Goal: Task Accomplishment & Management: Use online tool/utility

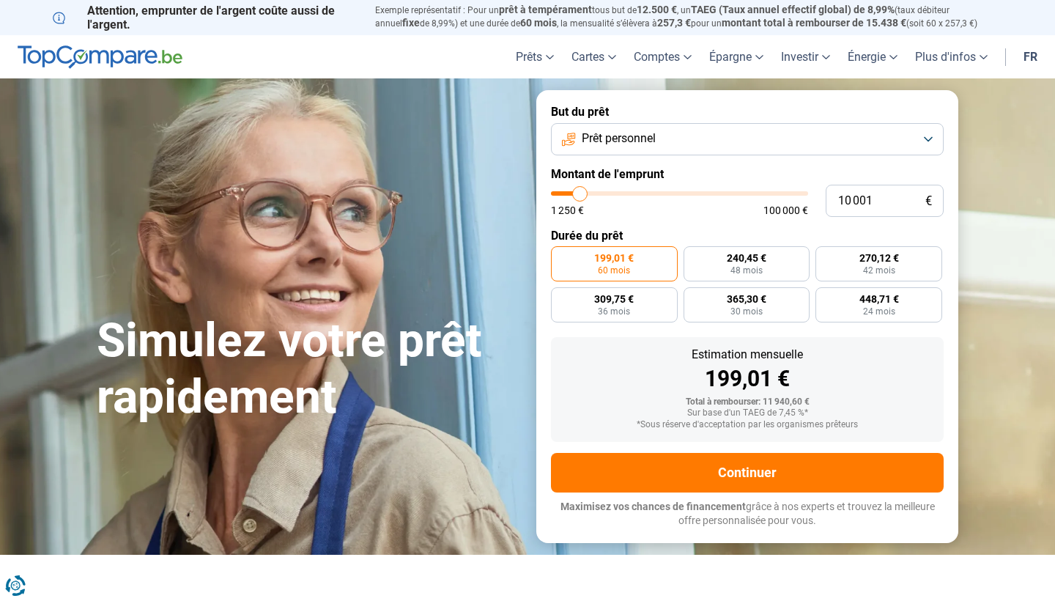
type input "11 000"
type input "11000"
type input "12 000"
type input "12000"
type input "13 250"
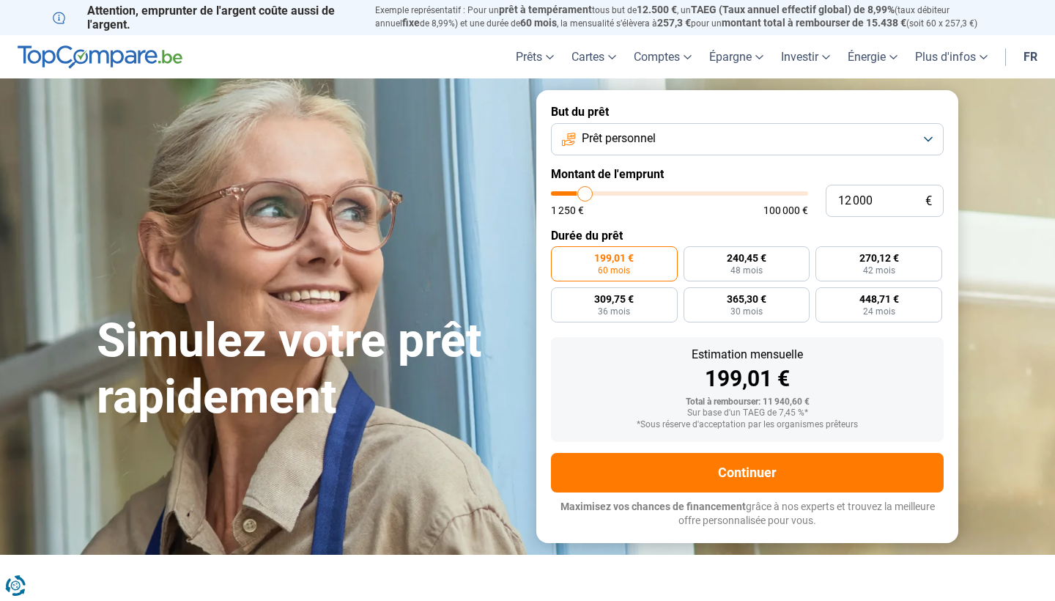
type input "13250"
type input "15 000"
type input "15000"
type input "16 500"
type input "16500"
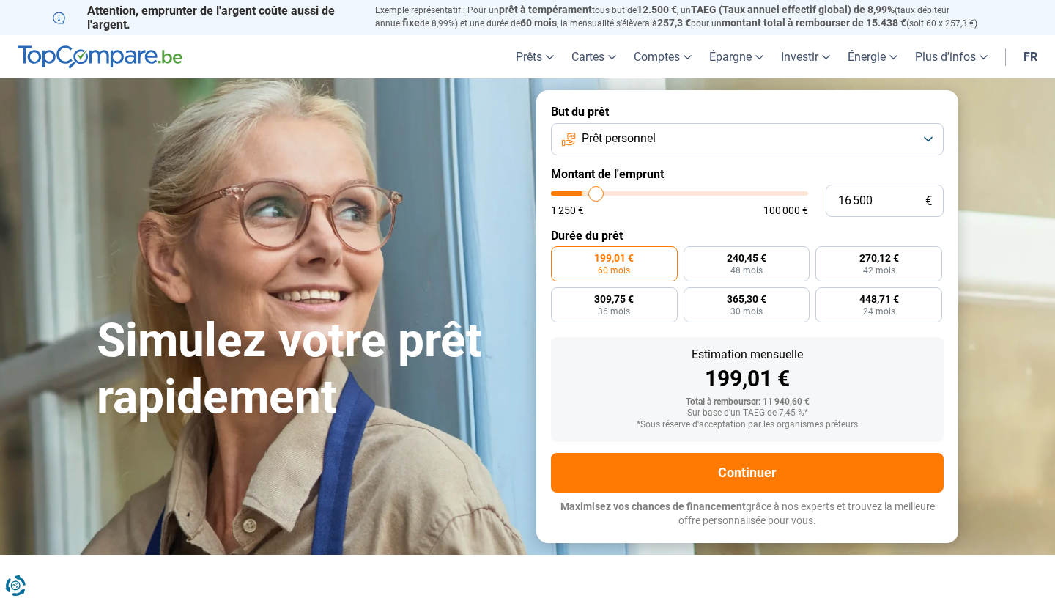
type input "18 500"
type input "18500"
type input "21 000"
type input "21000"
type input "24 000"
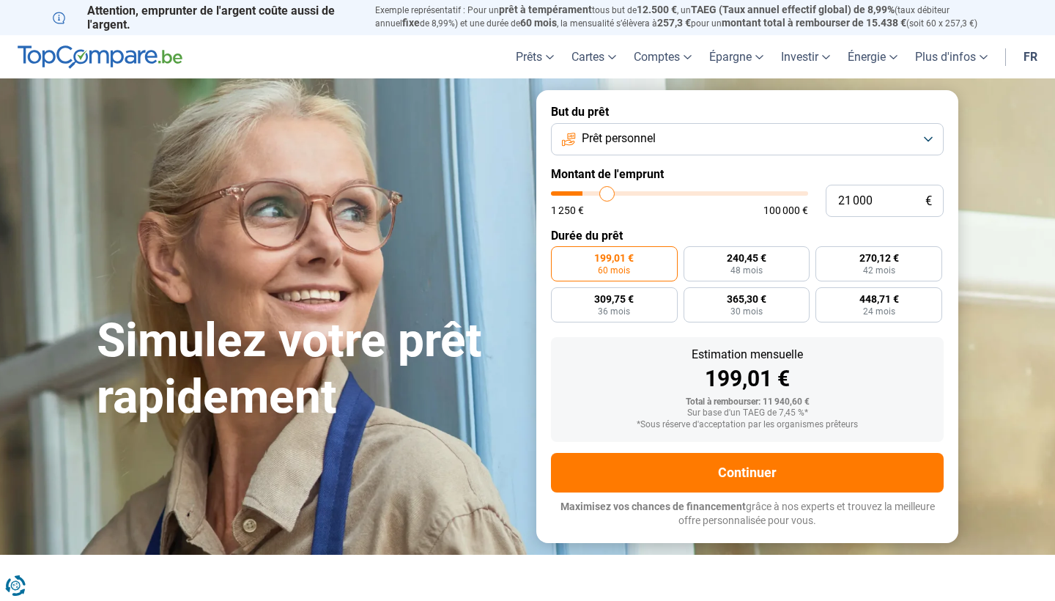
type input "24000"
type input "27 500"
type input "27500"
type input "31 750"
type input "31750"
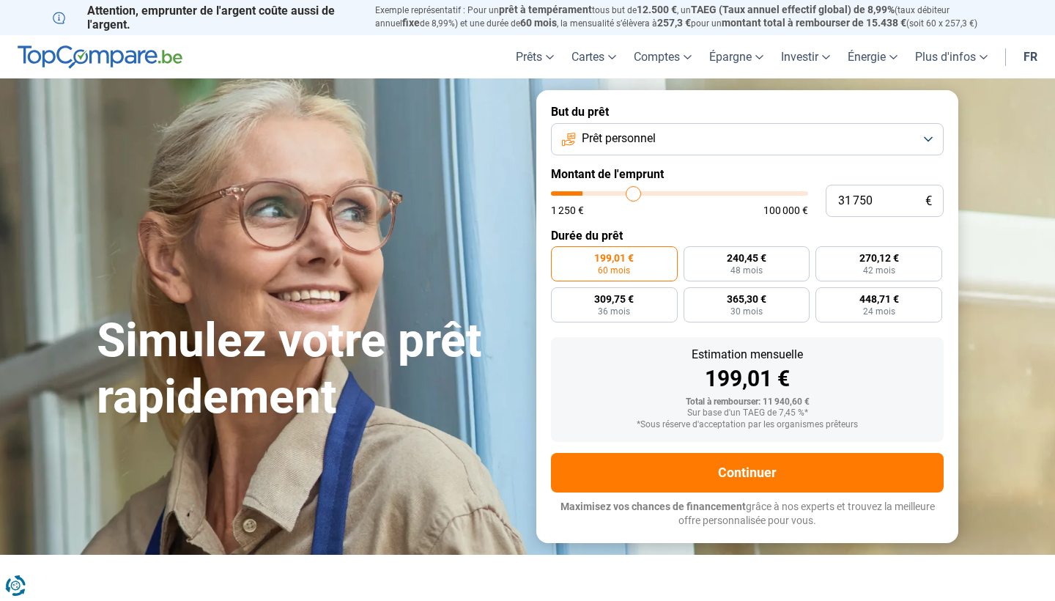
type input "36 000"
type input "36000"
type input "40 250"
type input "40250"
type input "43 750"
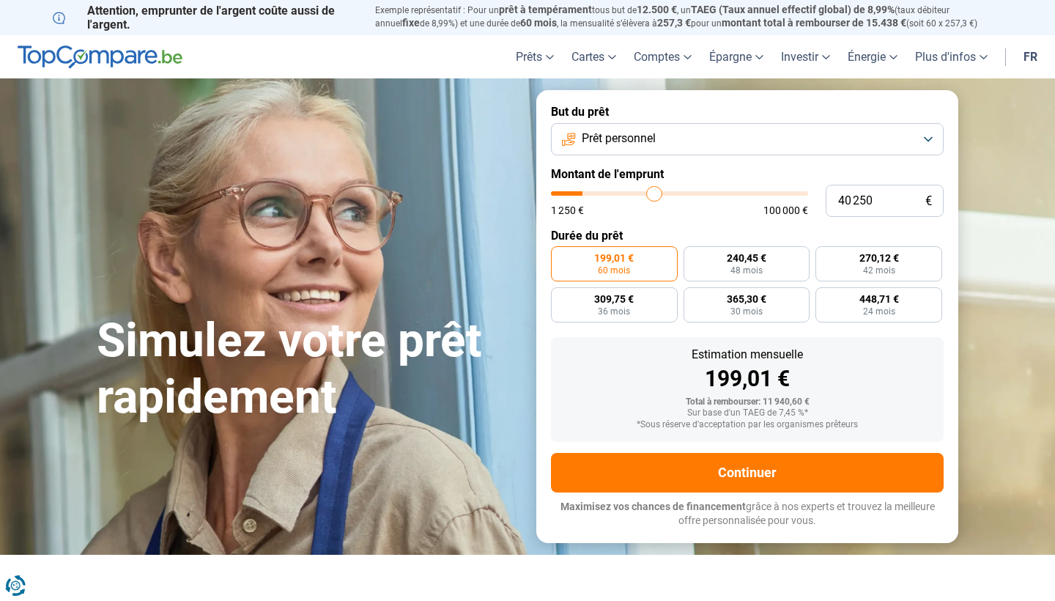
type input "43750"
type input "47 750"
type input "47750"
type input "51 000"
type input "51000"
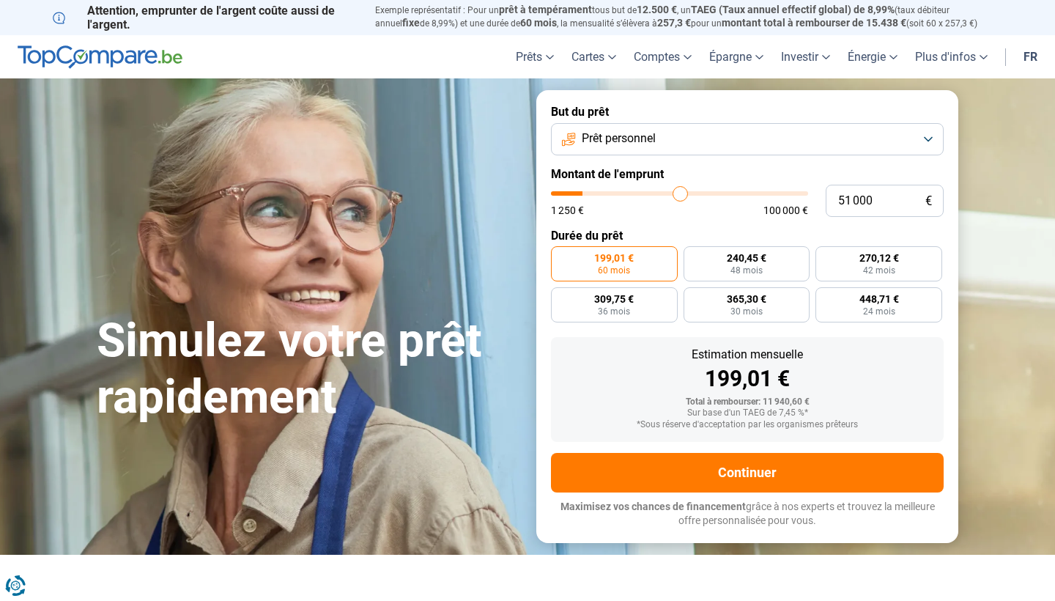
type input "53 250"
type input "53250"
type input "55 000"
type input "55000"
type input "55 750"
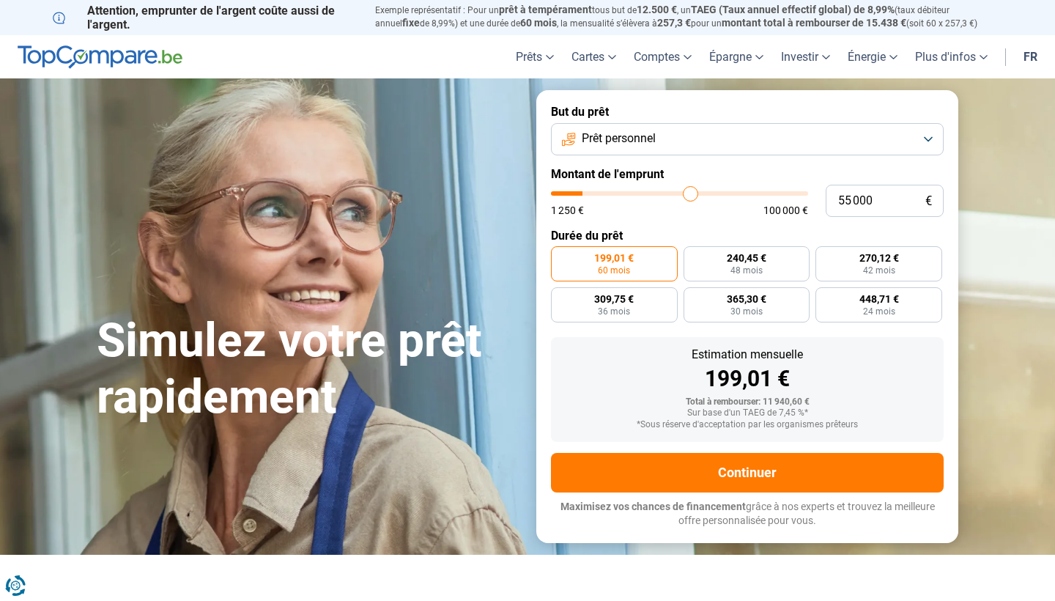
type input "55750"
type input "56 250"
type input "56250"
type input "56 500"
type input "56500"
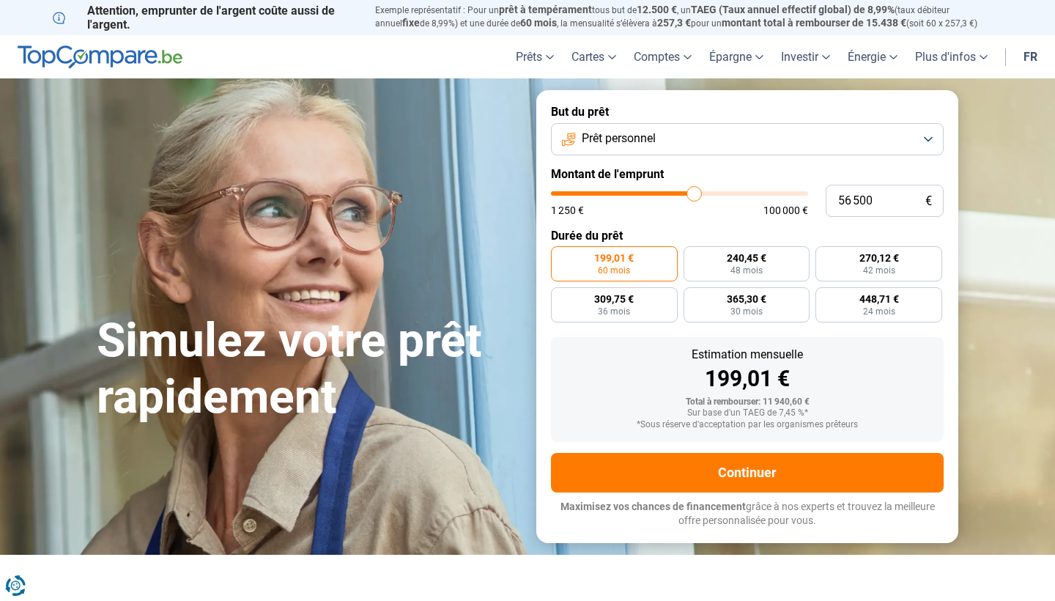
type input "56 750"
type input "56750"
type input "57 000"
type input "57000"
type input "57 750"
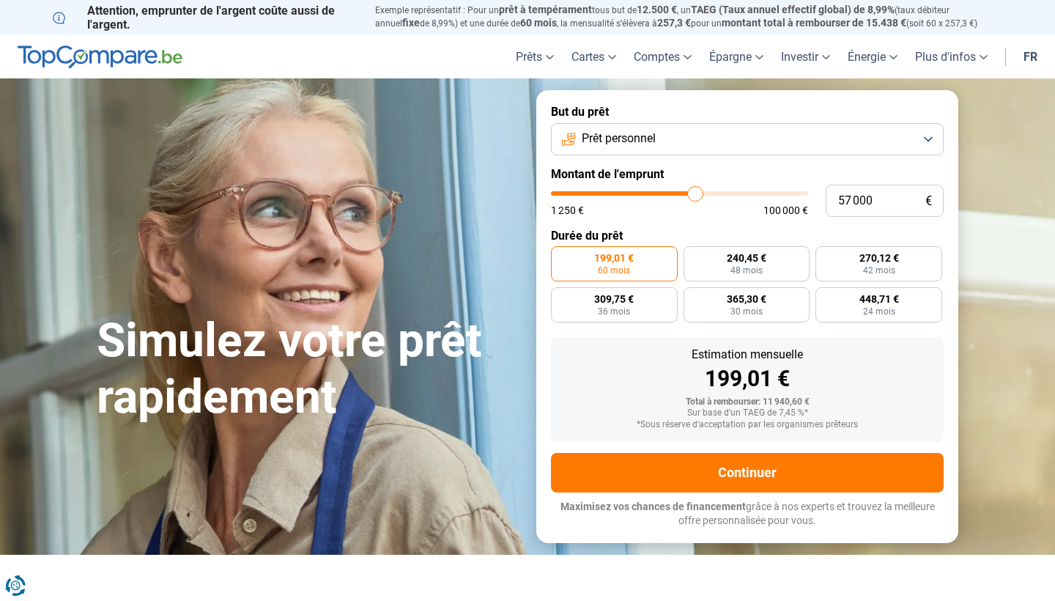
type input "57750"
type input "58 250"
type input "58250"
type input "59 000"
type input "59000"
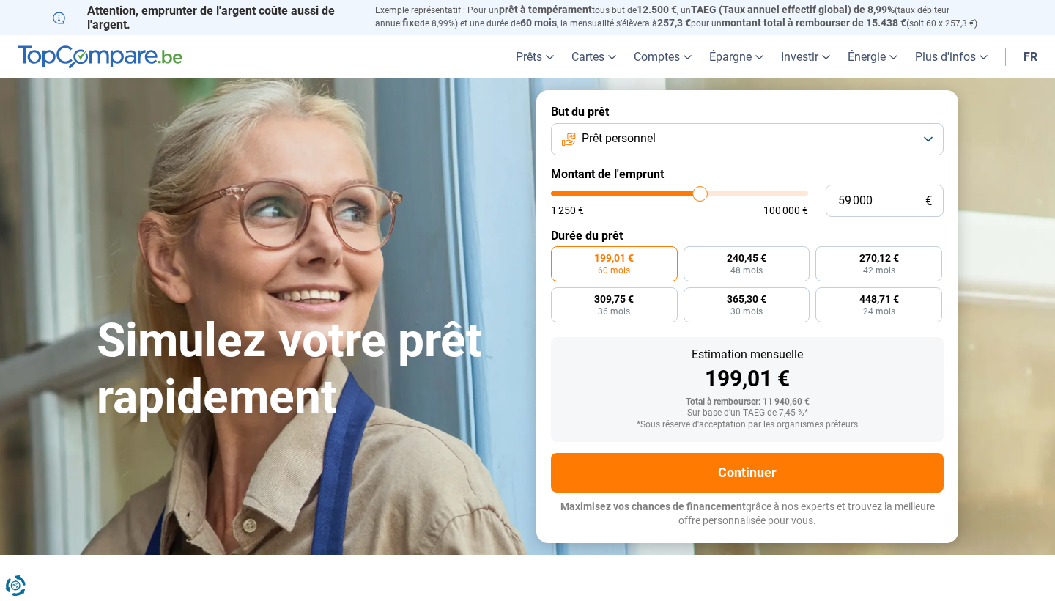
type input "59 750"
type input "59750"
type input "60 250"
type input "60250"
type input "60 500"
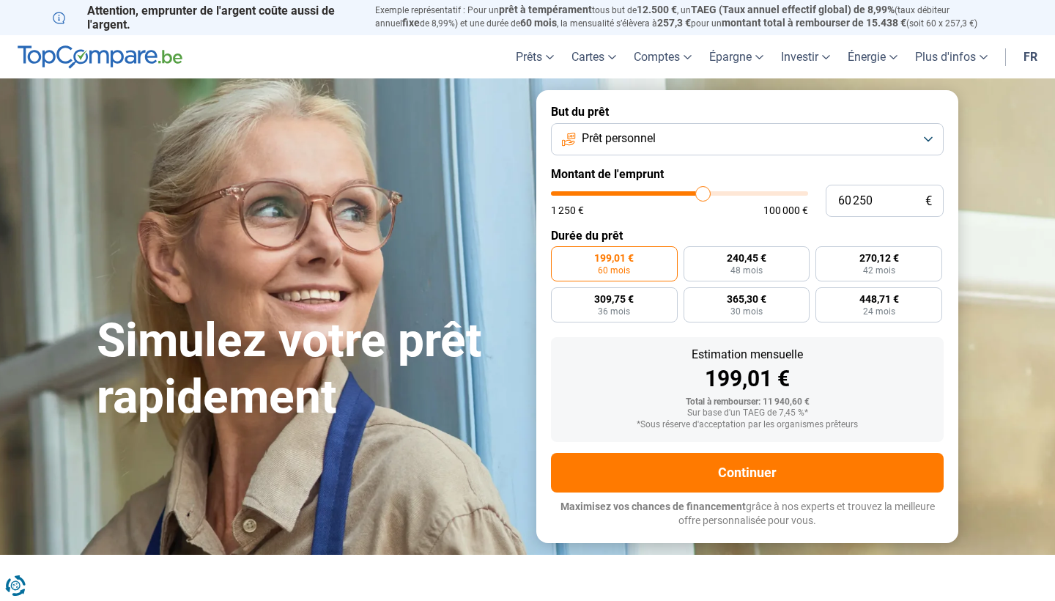
type input "60500"
type input "61 000"
type input "61000"
type input "61 250"
type input "61250"
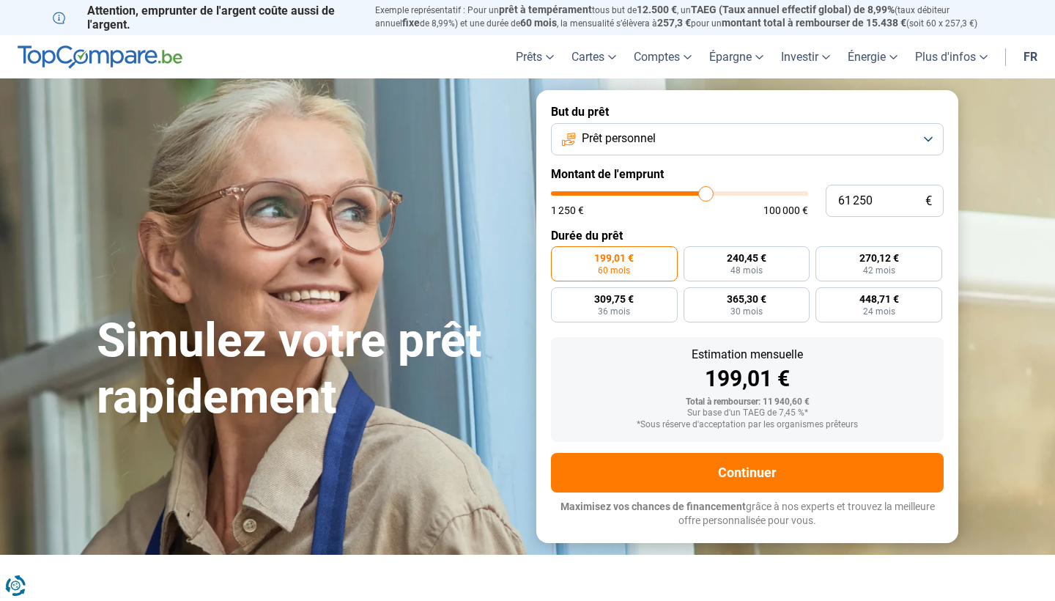
type input "61 500"
type input "61500"
type input "62 000"
type input "62000"
type input "62 750"
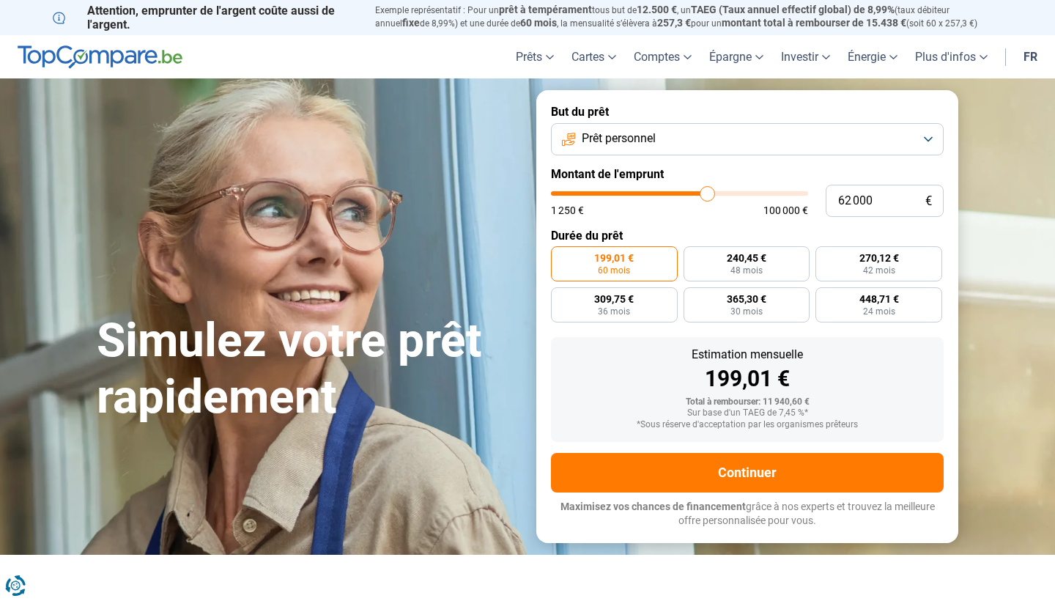
type input "62750"
type input "63 250"
type input "63250"
type input "63 500"
type input "63500"
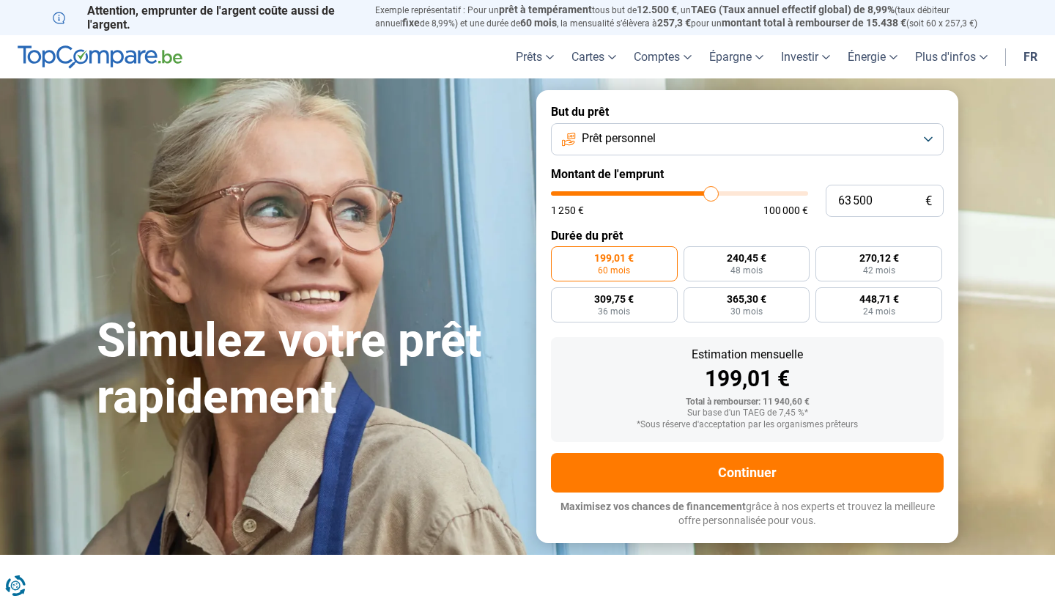
type input "64 000"
type input "64000"
type input "64 500"
type input "64500"
type input "64 750"
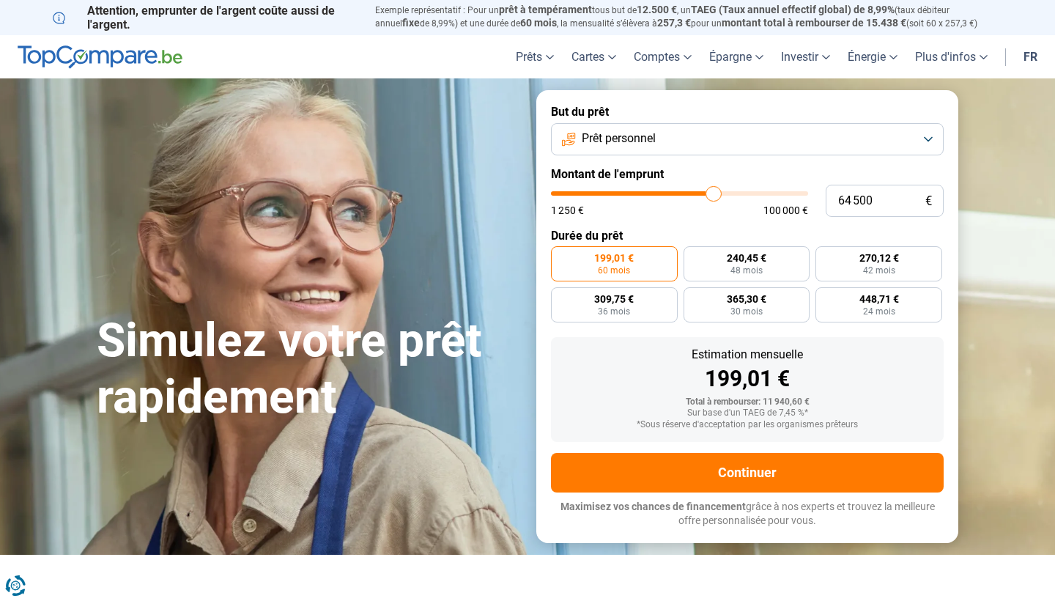
type input "64750"
type input "65 000"
type input "65000"
type input "65 500"
type input "65500"
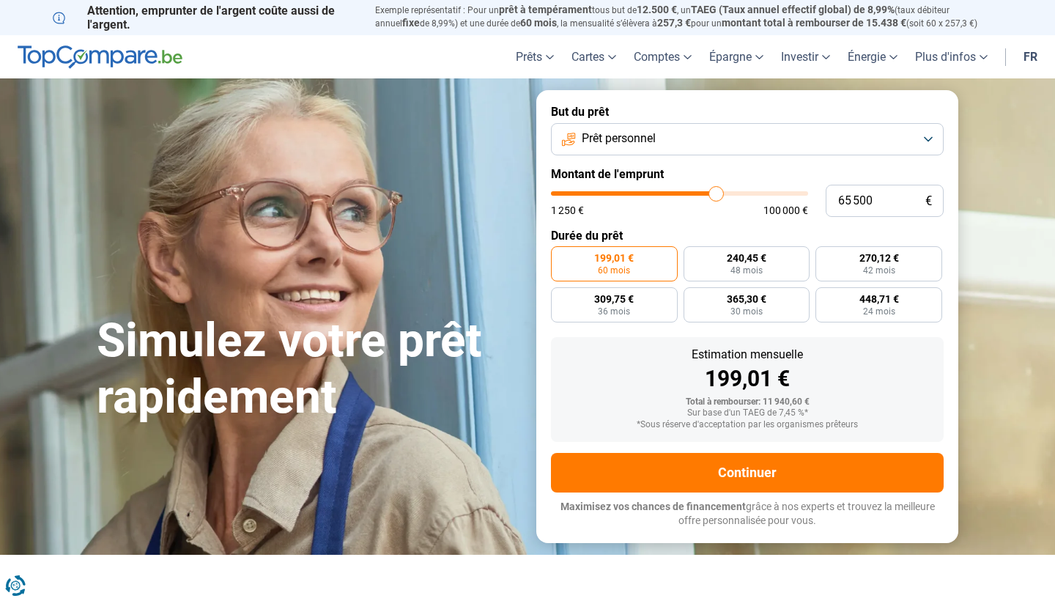
type input "65 750"
type input "65750"
type input "66 000"
type input "66000"
type input "66 250"
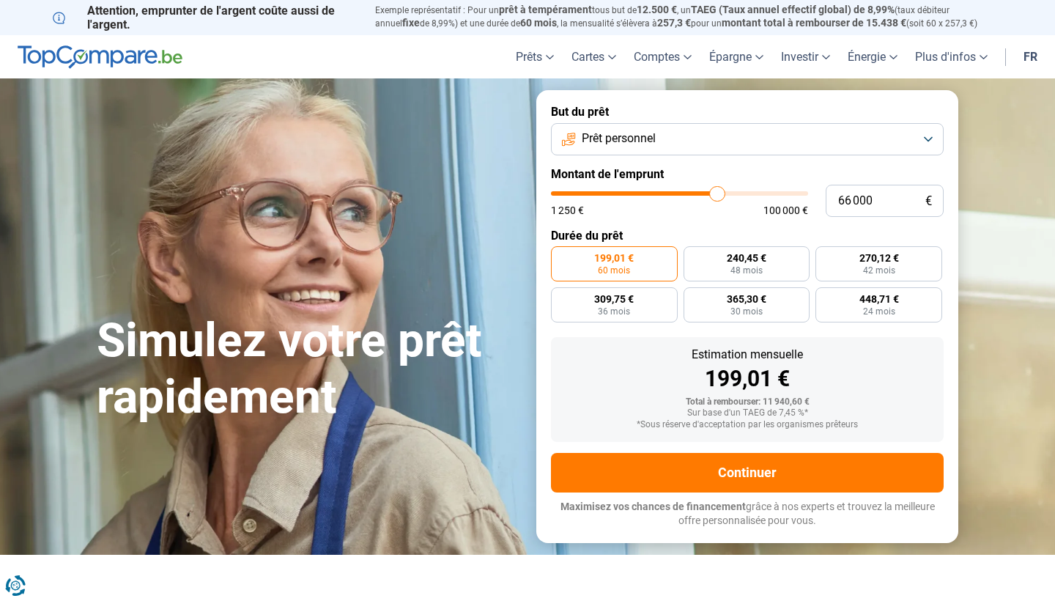
type input "66250"
type input "66 500"
type input "66500"
type input "67 000"
type input "67000"
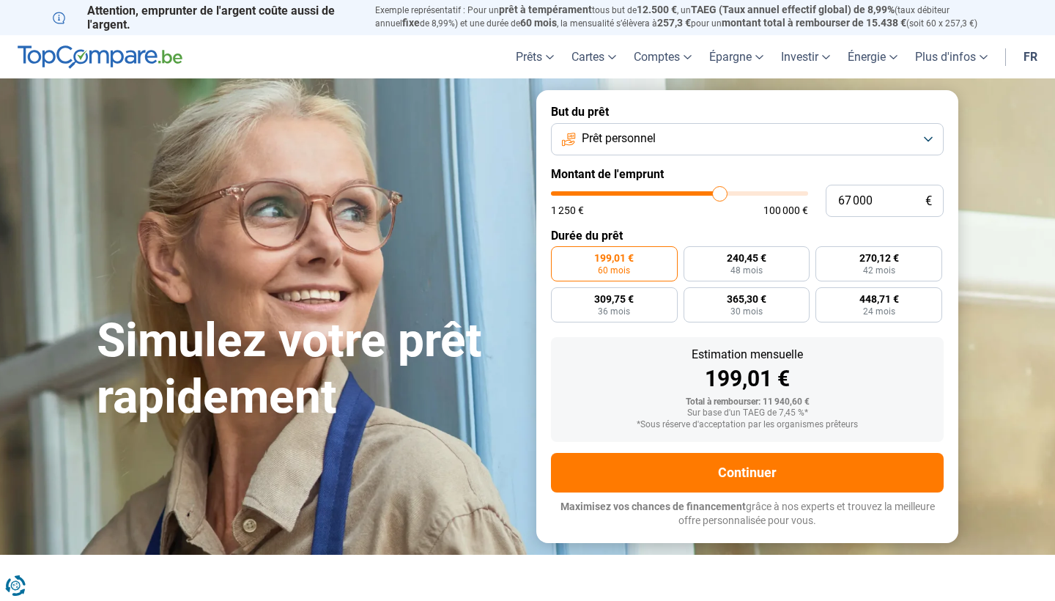
type input "67 250"
type input "67250"
type input "67 500"
type input "67500"
type input "67 750"
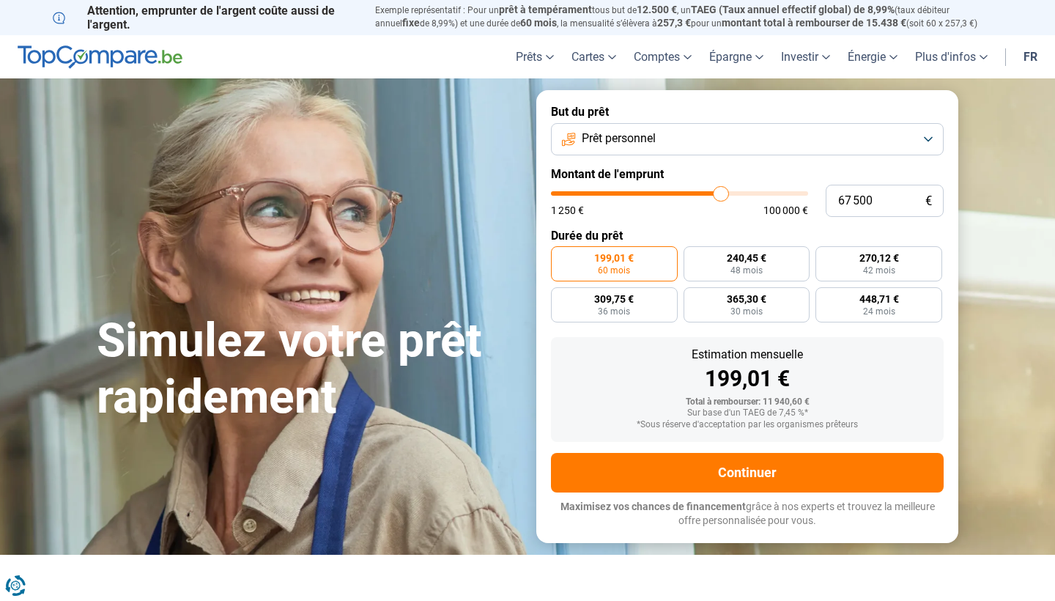
type input "67750"
type input "68 000"
type input "68000"
type input "68 500"
type input "68500"
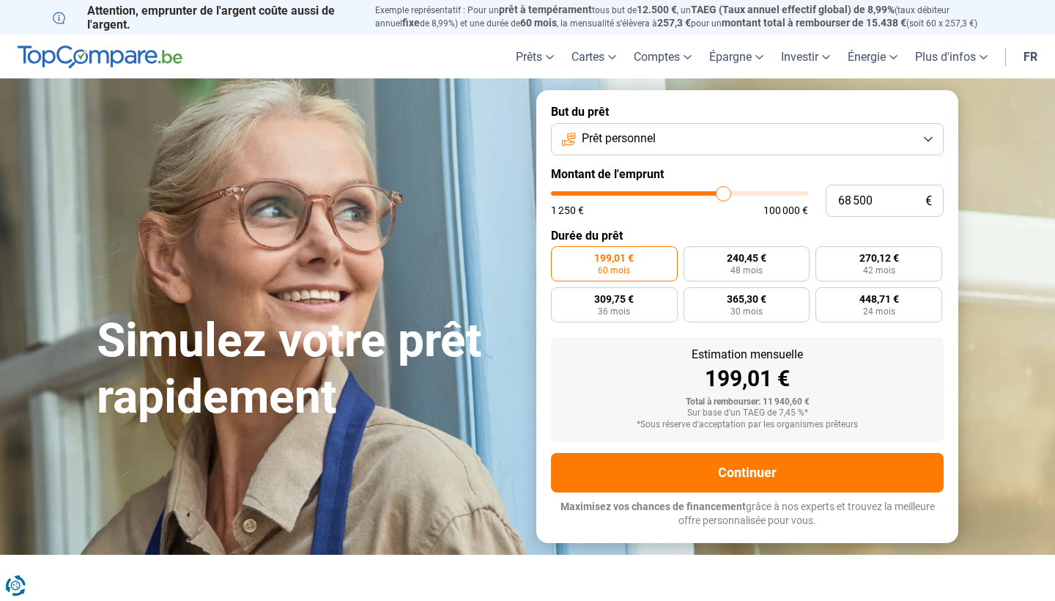
type input "68 750"
type input "68750"
type input "69 000"
type input "69000"
type input "69 250"
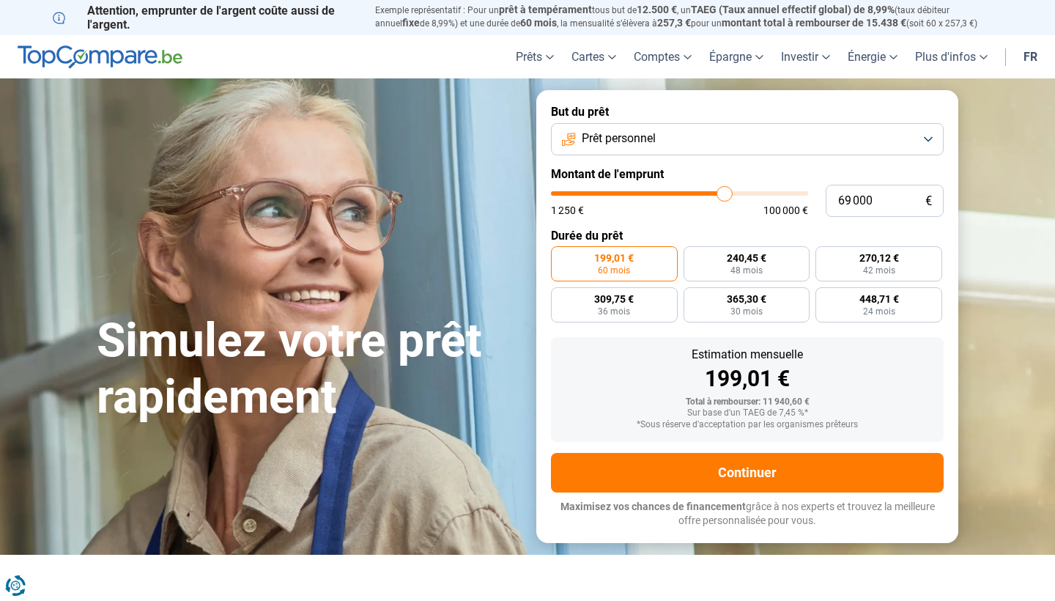
type input "69250"
type input "69 500"
type input "69500"
type input "70 000"
type input "70000"
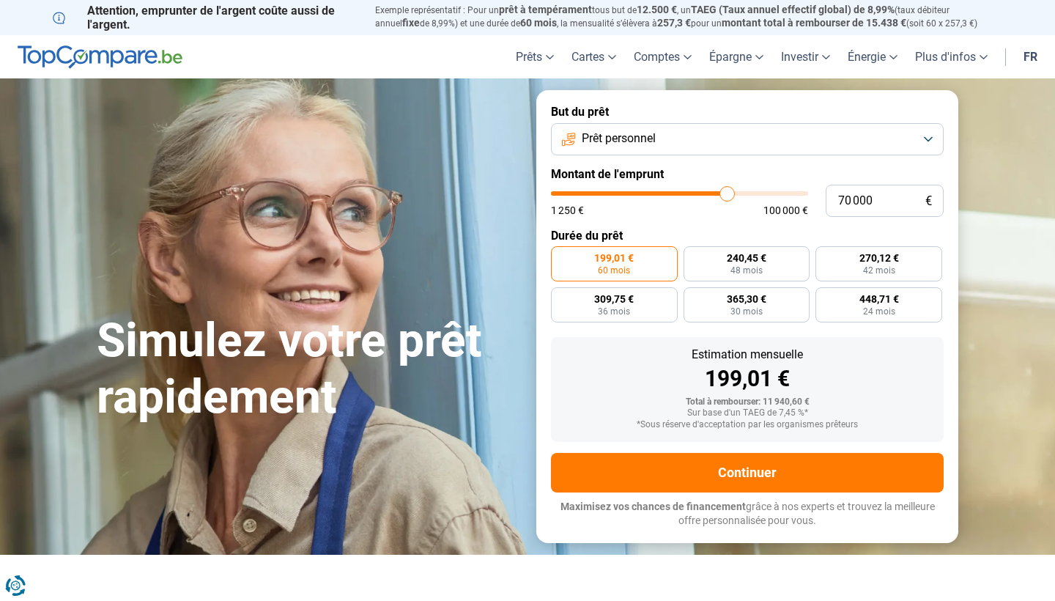
type input "70 500"
type input "70500"
type input "70 750"
type input "70750"
type input "71 500"
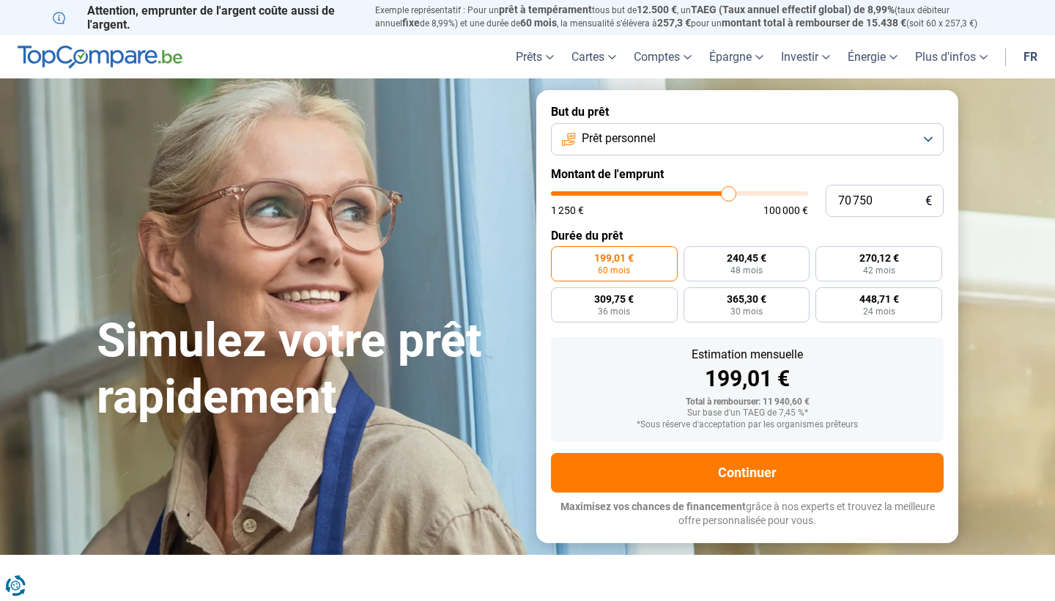
type input "71500"
type input "71 750"
type input "71750"
type input "72 000"
type input "72000"
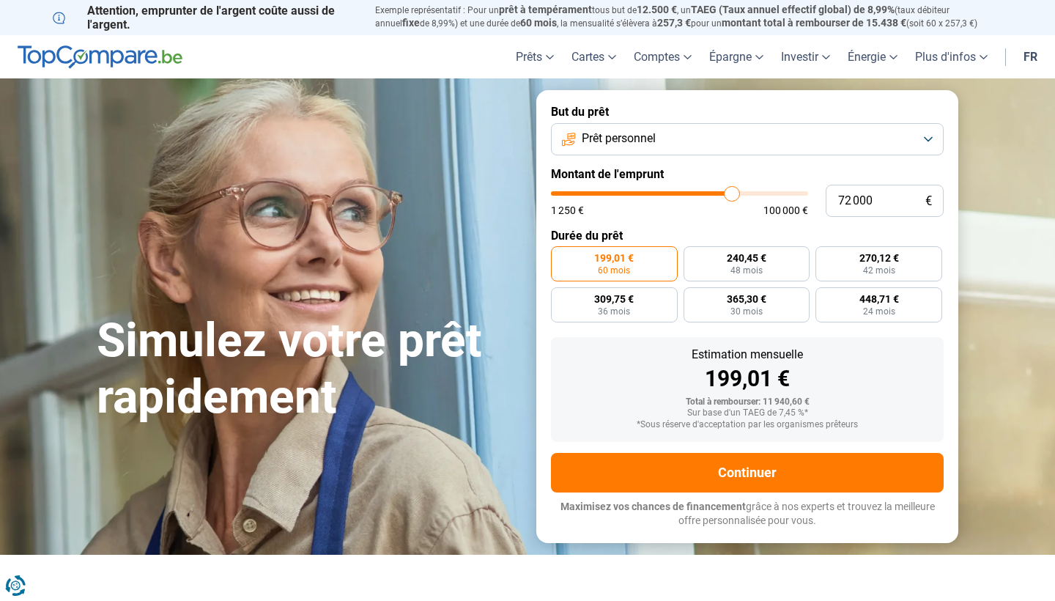
type input "72 250"
type input "72250"
type input "72 500"
type input "72500"
type input "73 000"
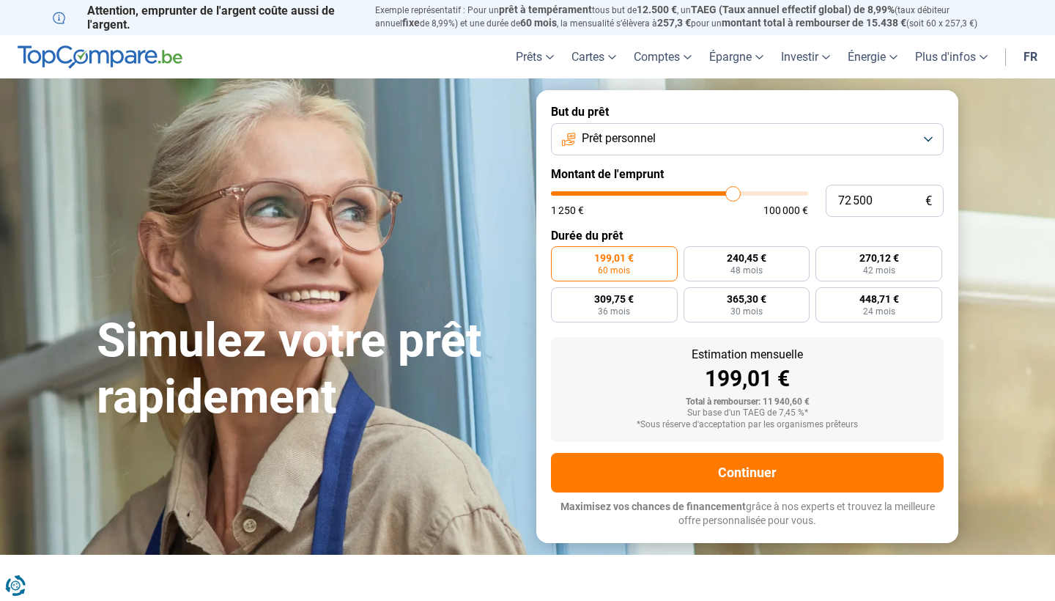
type input "73000"
type input "73 250"
type input "73250"
type input "73 500"
type input "73500"
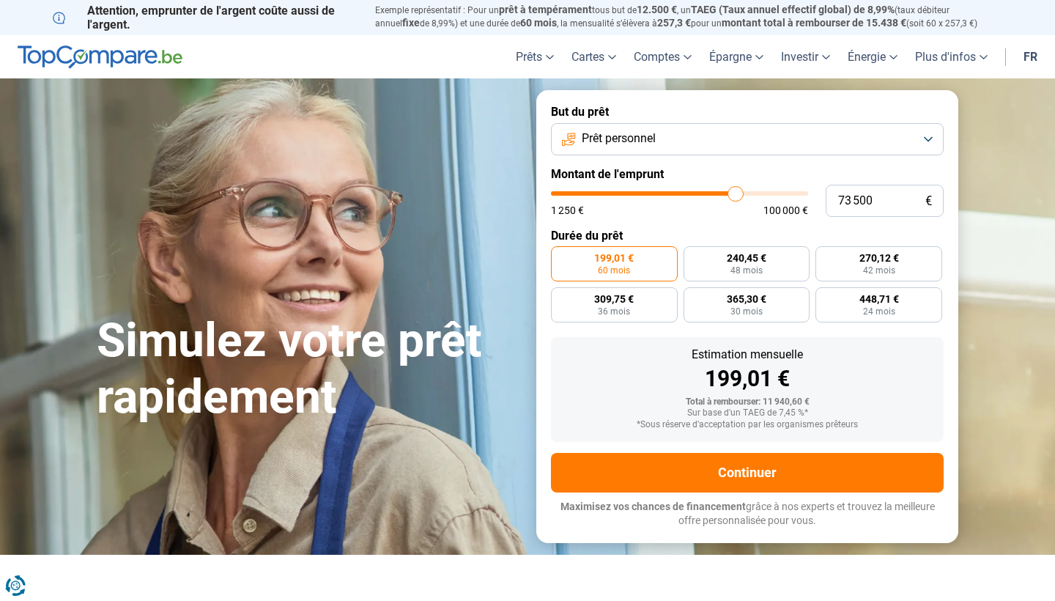
type input "73 750"
type input "73750"
type input "74 000"
type input "74000"
type input "74 500"
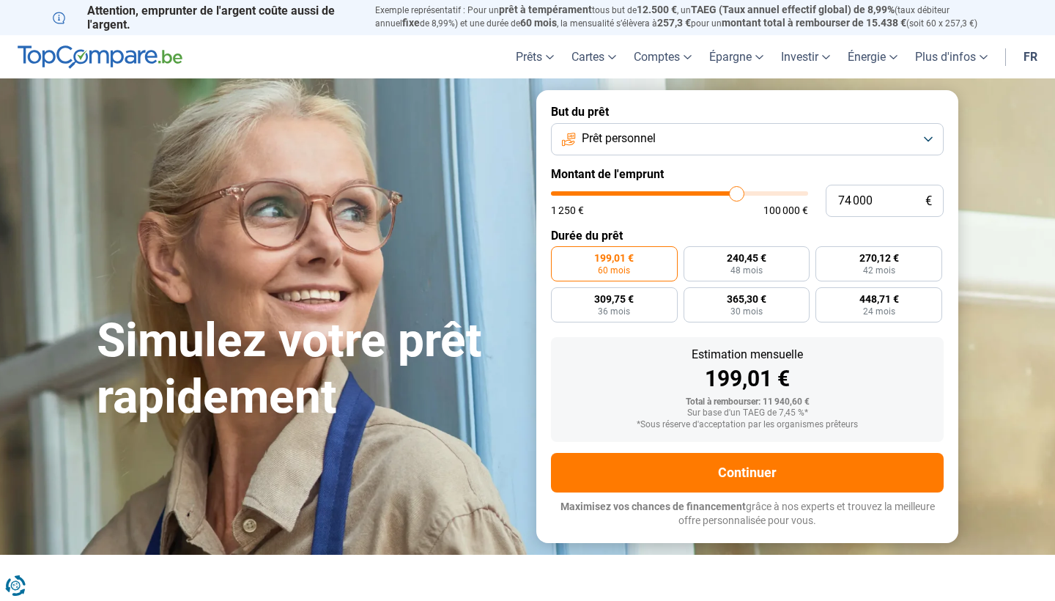
type input "74500"
type input "74 750"
type input "74750"
type input "75 000"
type input "75000"
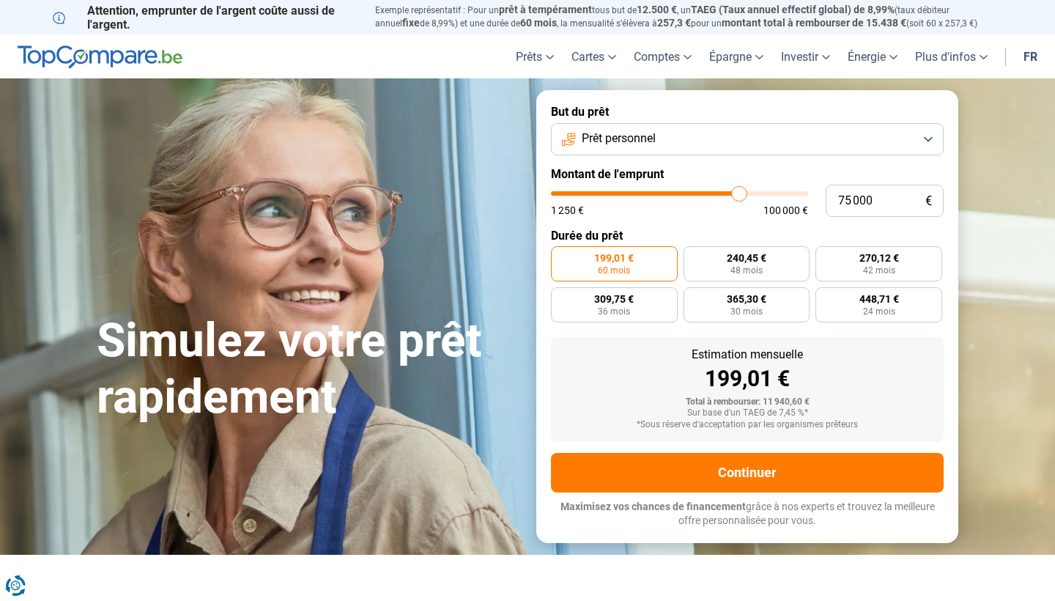
type input "75 250"
type input "75250"
type input "75 500"
type input "75500"
type input "76 000"
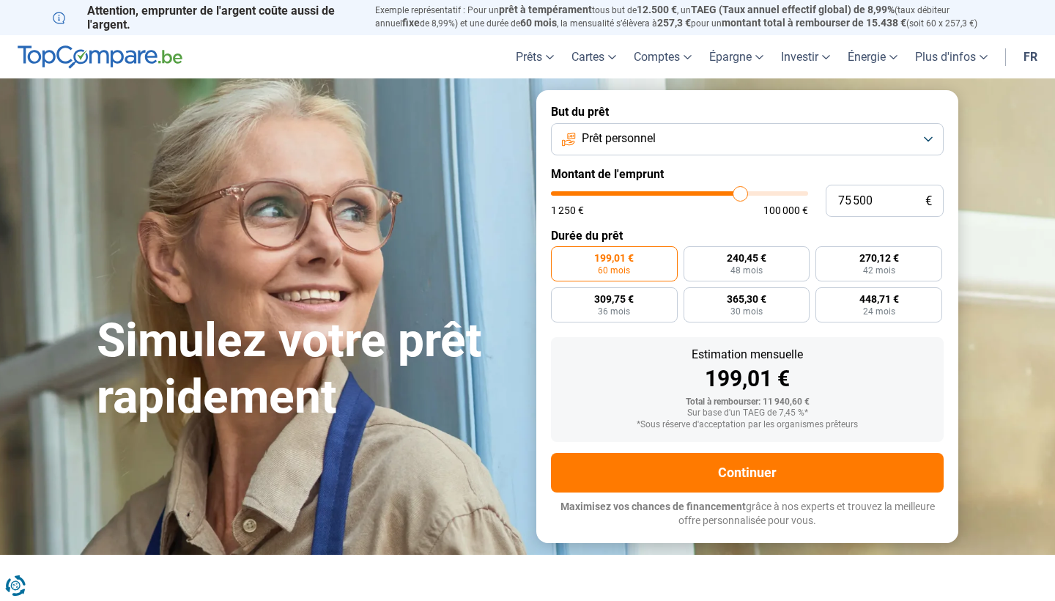
type input "76000"
type input "76 250"
type input "76250"
type input "76 500"
type input "76500"
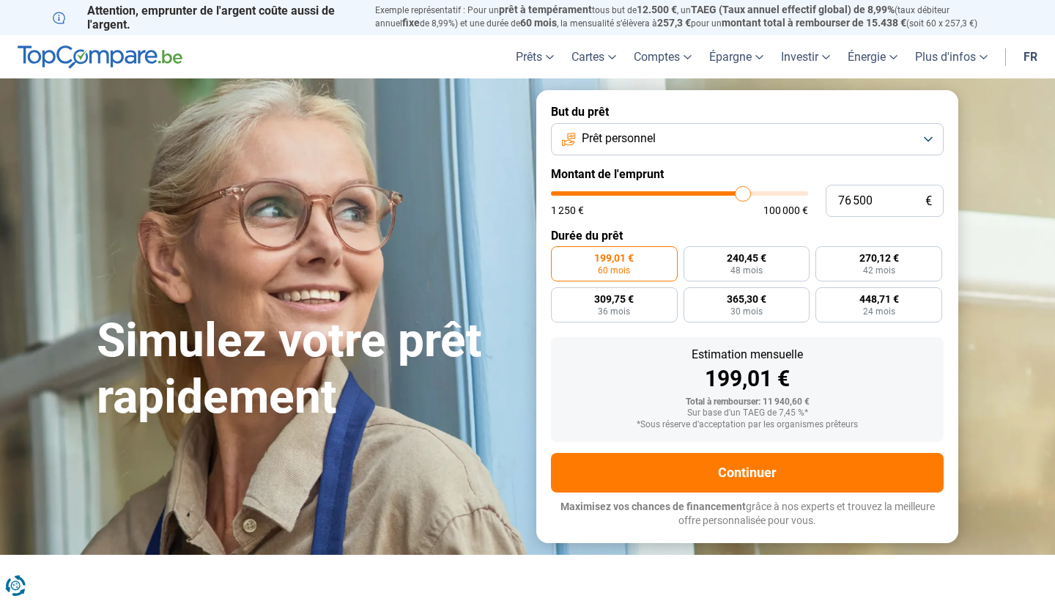
type input "76 750"
type input "76750"
type input "77 000"
type input "77000"
type input "77 500"
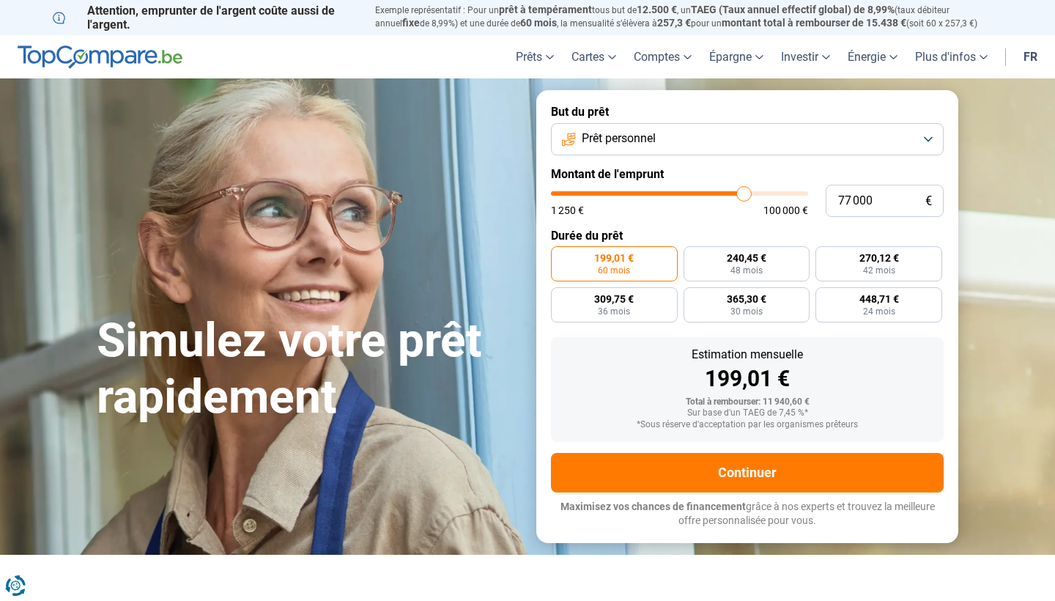
type input "77500"
type input "77 750"
type input "77750"
type input "78 000"
type input "78000"
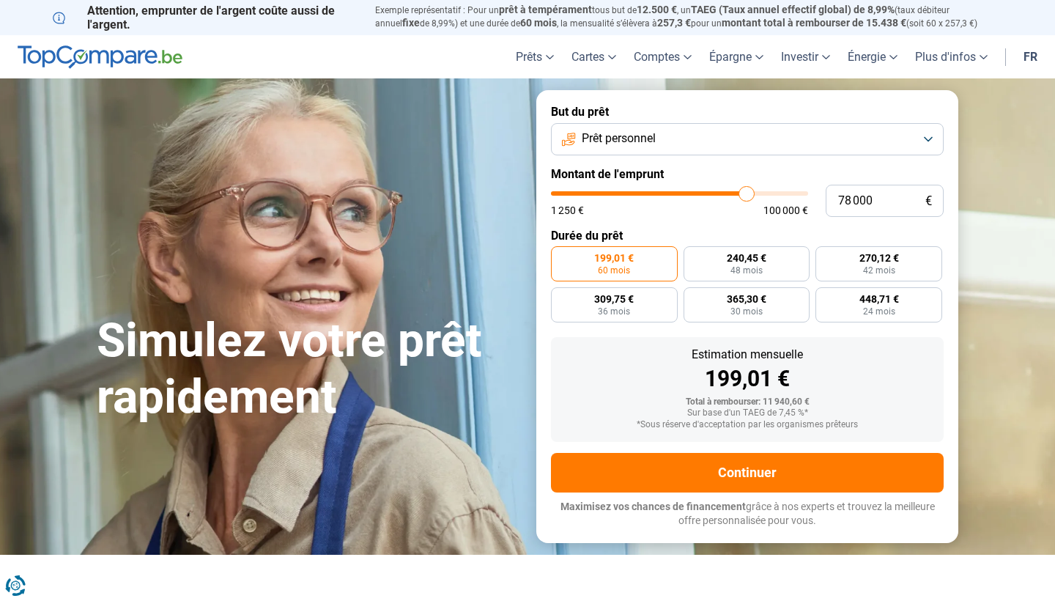
type input "78 250"
type input "78250"
type input "78 500"
type input "78500"
type input "78 750"
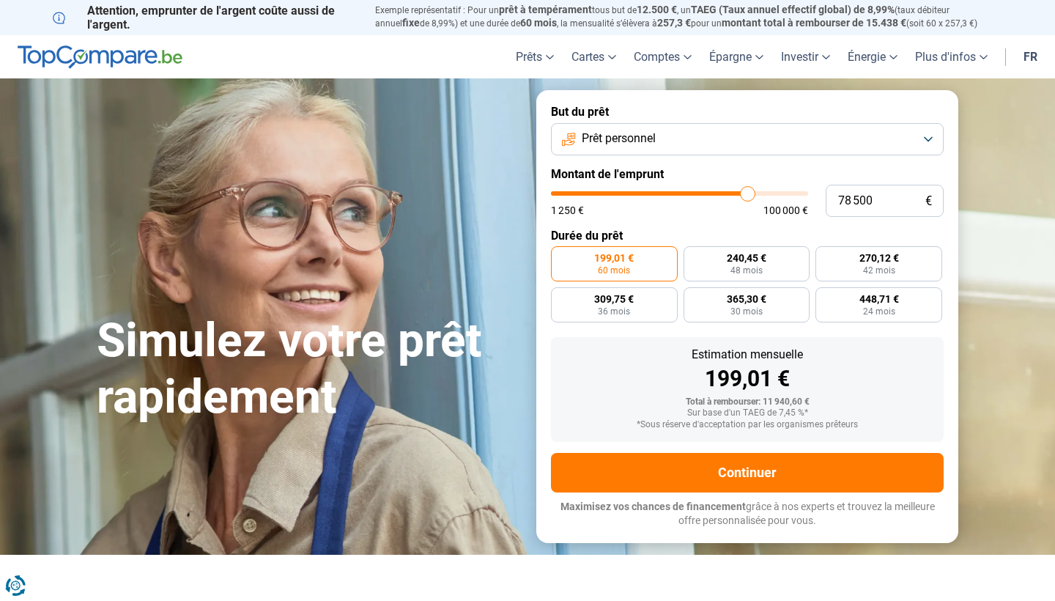
type input "78750"
type input "79 250"
type input "79250"
type input "79 500"
type input "79500"
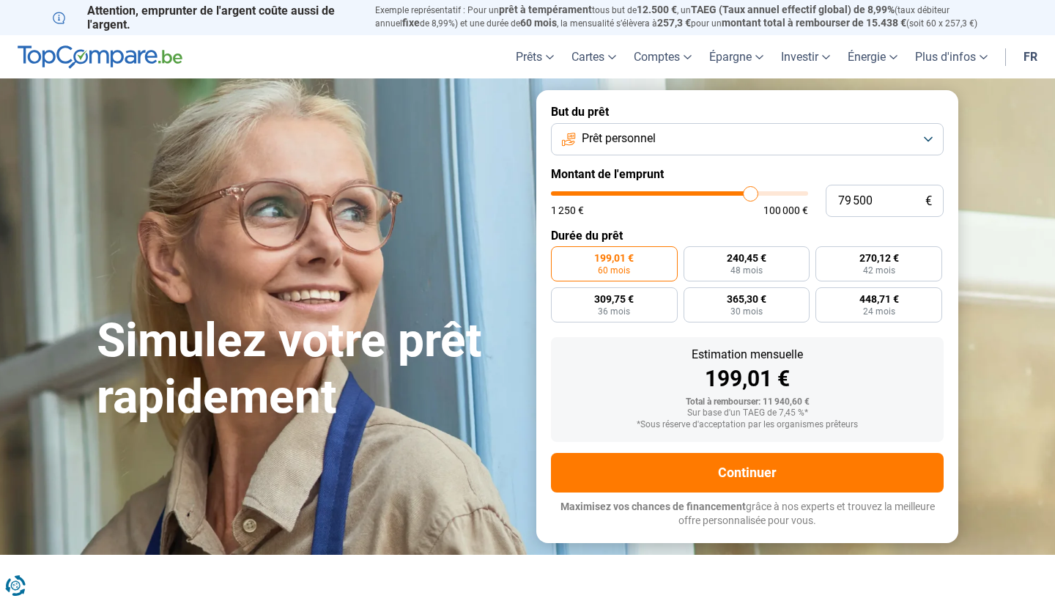
type input "79 750"
type input "79750"
type input "80 000"
type input "80000"
type input "79 750"
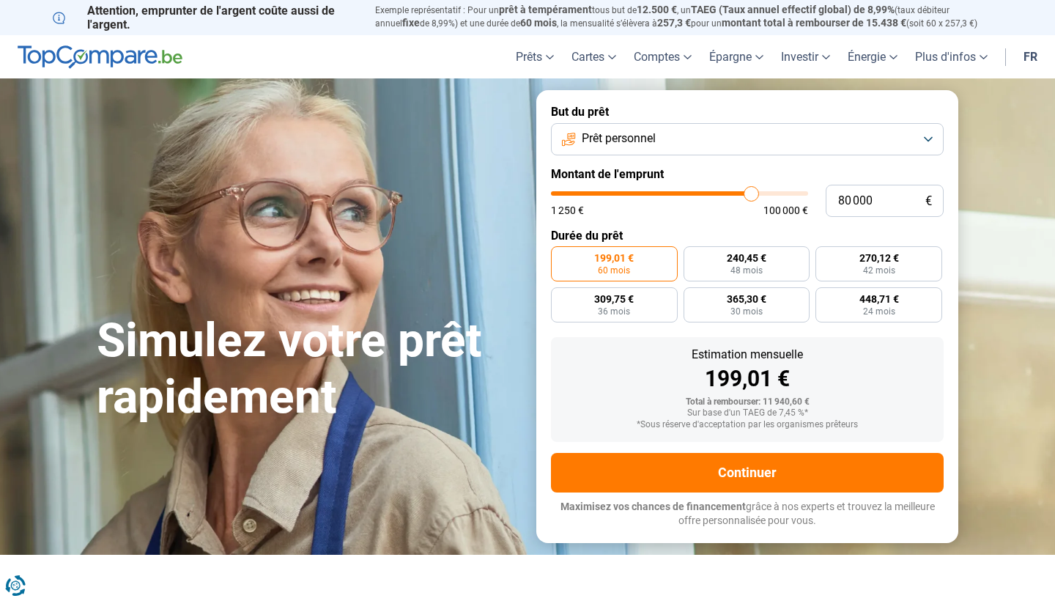
type input "79750"
type input "79 500"
drag, startPoint x: 583, startPoint y: 194, endPoint x: 750, endPoint y: 212, distance: 168.0
type input "79500"
click at [750, 212] on div "1 250 € 100 000 €" at bounding box center [679, 203] width 257 height 24
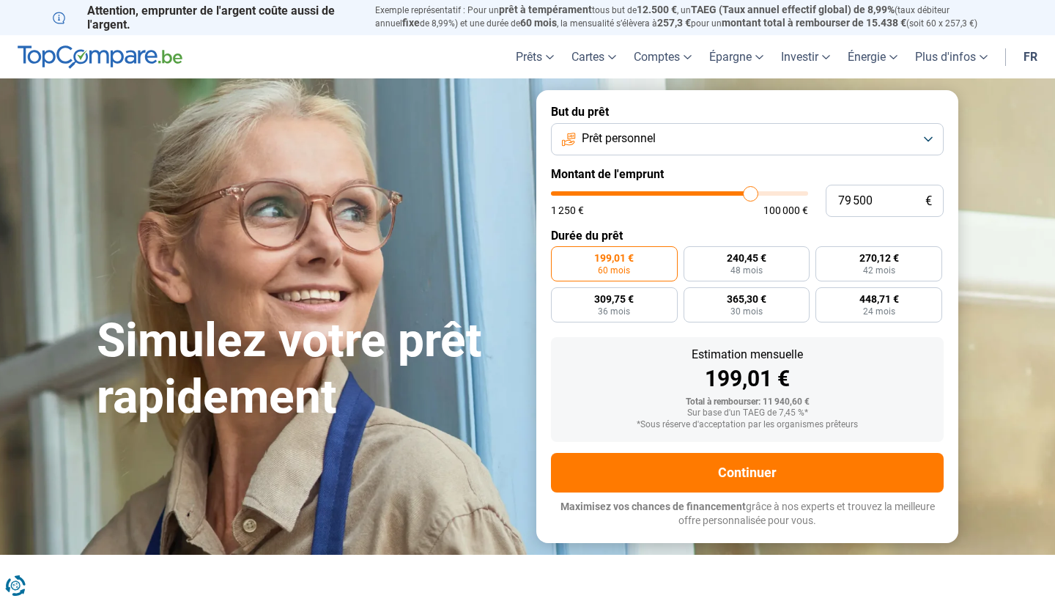
radio input "false"
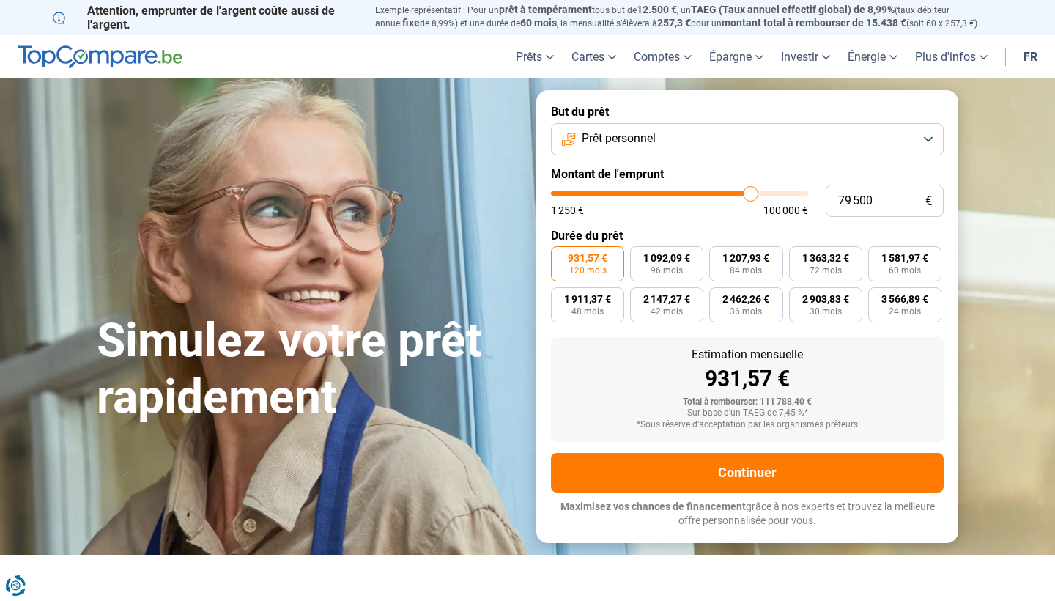
click at [651, 136] on span "Prêt personnel" at bounding box center [619, 138] width 74 height 16
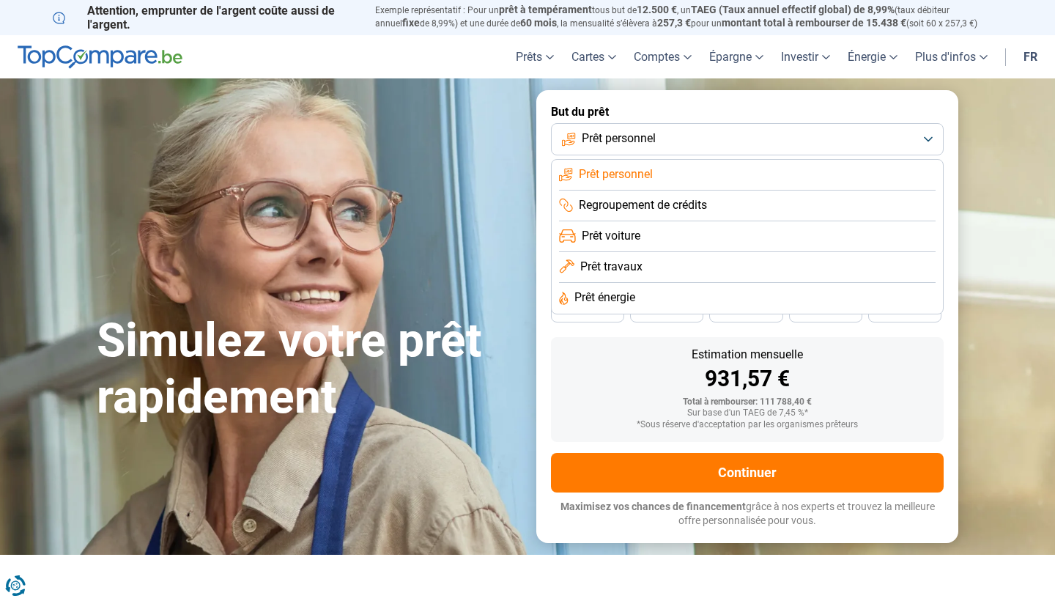
click at [632, 293] on span "Prêt énergie" at bounding box center [604, 297] width 61 height 16
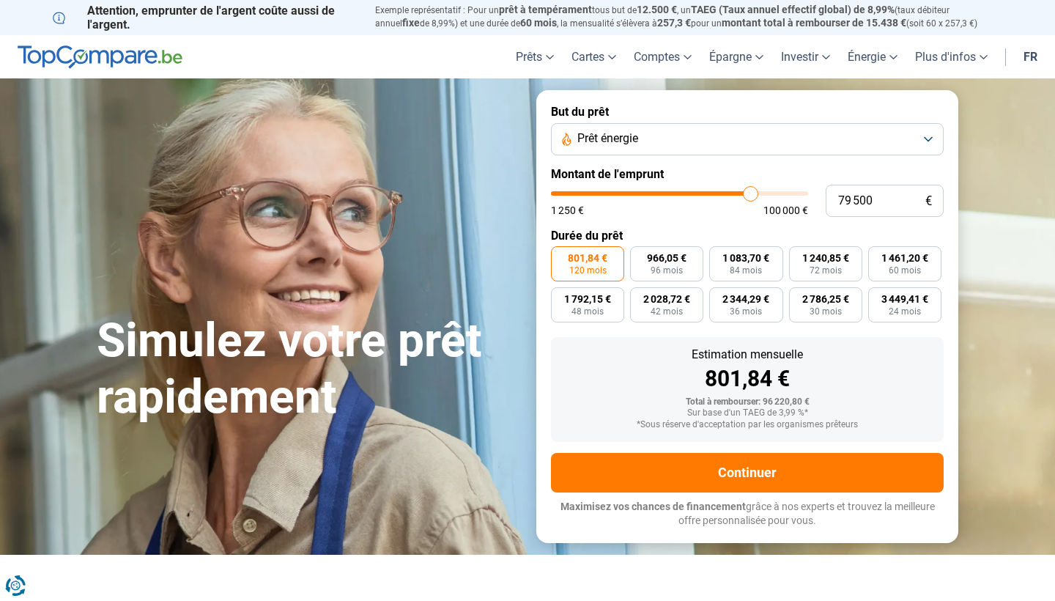
click at [674, 225] on form "But du prêt Prêt énergie Montant de l'emprunt 79 500 € 1 250 € 100 000 € Durée …" at bounding box center [747, 316] width 422 height 452
